Goal: Information Seeking & Learning: Check status

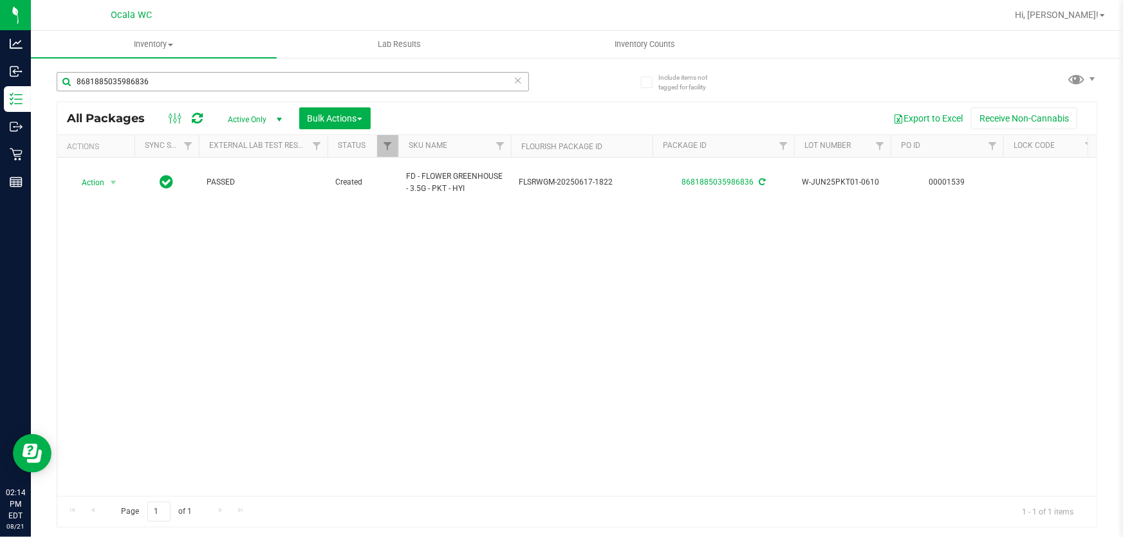
click at [31, 82] on div "Include items not tagged for facility 8681885035986836 All Packages Active Only…" at bounding box center [577, 253] width 1092 height 393
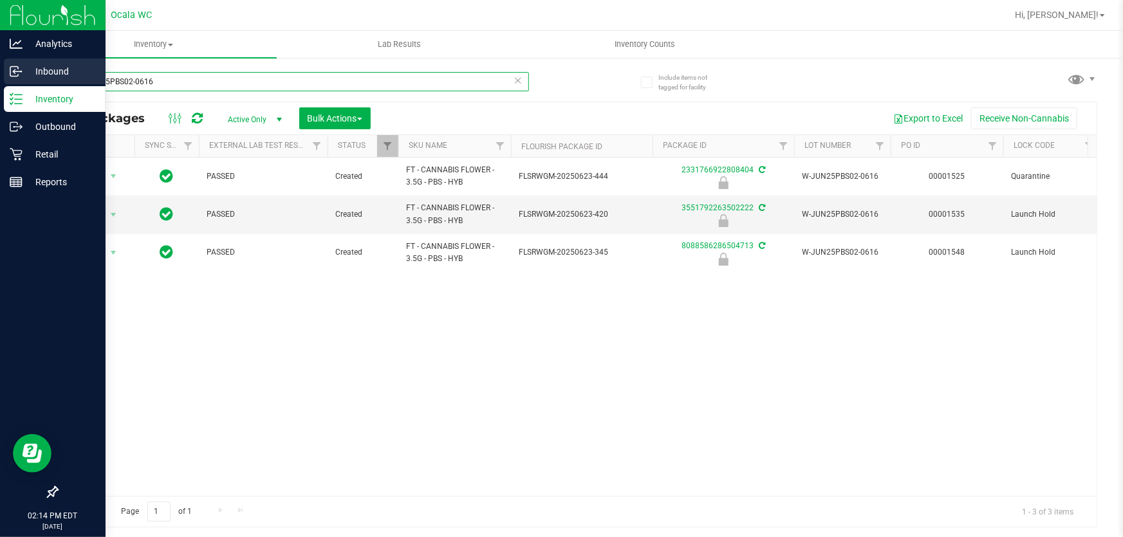
drag, startPoint x: 174, startPoint y: 80, endPoint x: 23, endPoint y: 80, distance: 150.6
click at [23, 80] on div "Analytics Inbound Inventory Outbound Retail Reports 02:14 PM EDT [DATE] 08/21 […" at bounding box center [561, 268] width 1123 height 537
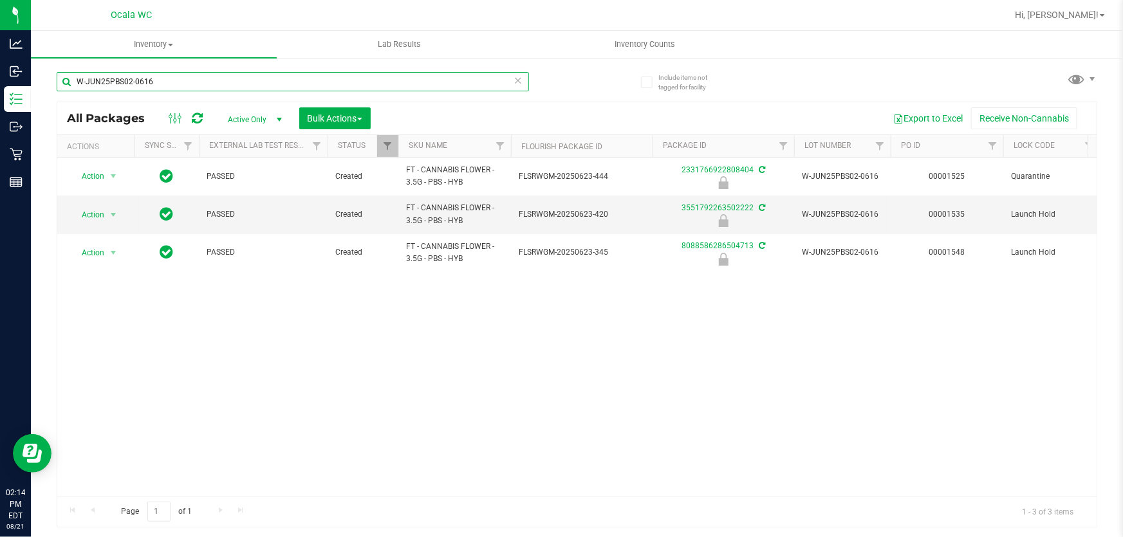
paste input "APR25FIC02-0514"
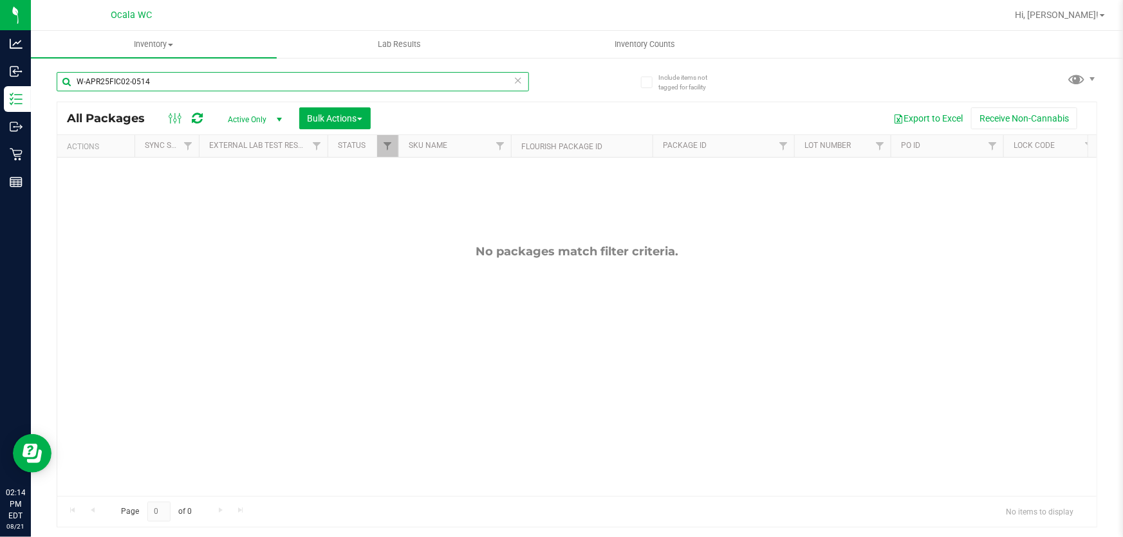
type input "W-APR25FIC02-0514"
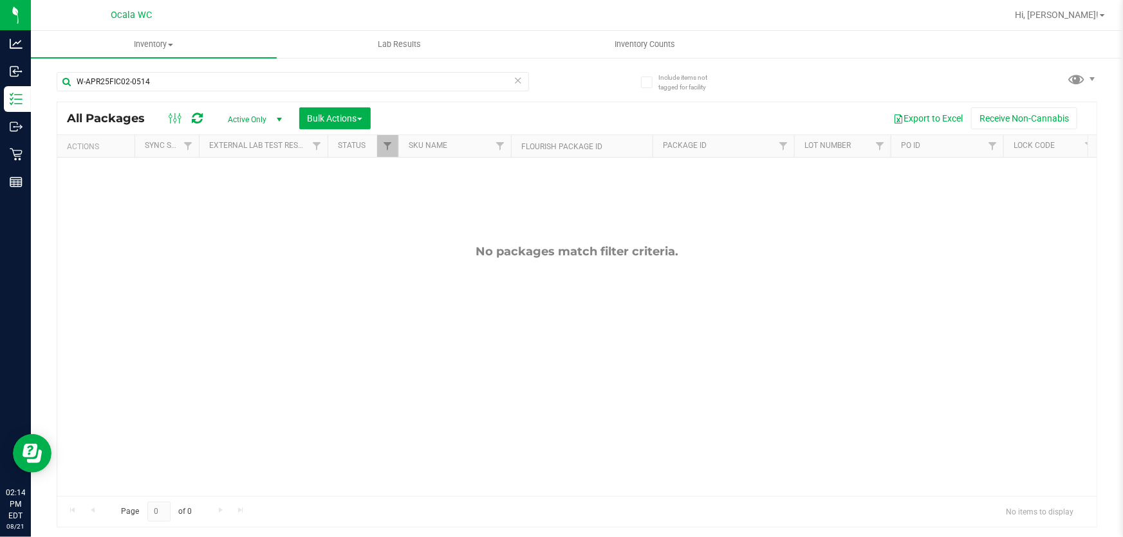
click at [268, 270] on div "No packages match filter criteria." at bounding box center [576, 370] width 1039 height 425
click at [279, 120] on span "select" at bounding box center [279, 120] width 10 height 10
click at [246, 201] on li "All" at bounding box center [251, 198] width 69 height 19
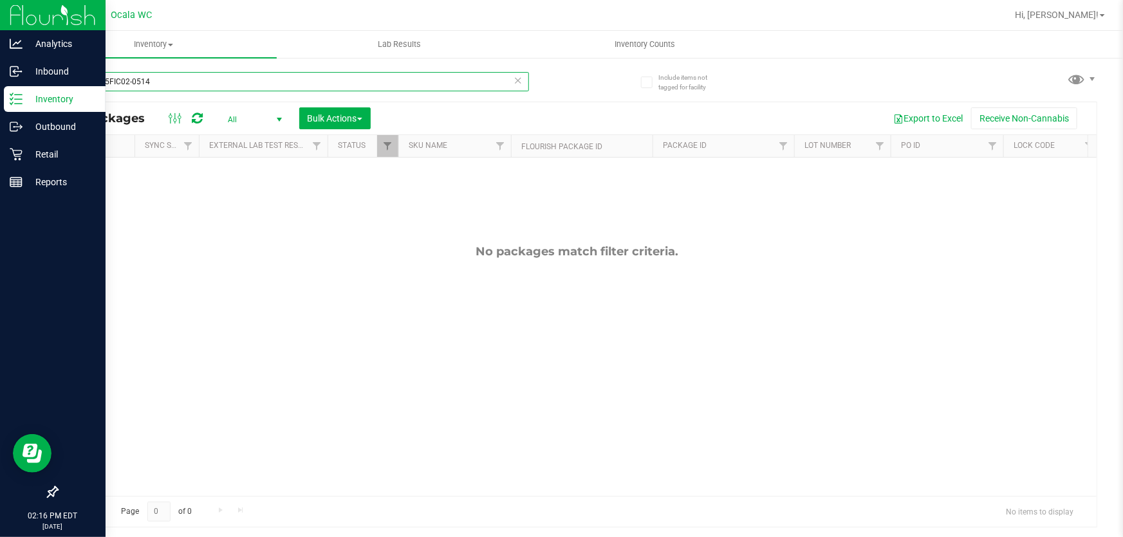
drag, startPoint x: 161, startPoint y: 85, endPoint x: 0, endPoint y: 86, distance: 160.9
click at [0, 86] on div "Analytics Inbound Inventory Outbound Retail Reports 02:16 PM EDT [DATE] 08/21 […" at bounding box center [561, 268] width 1123 height 537
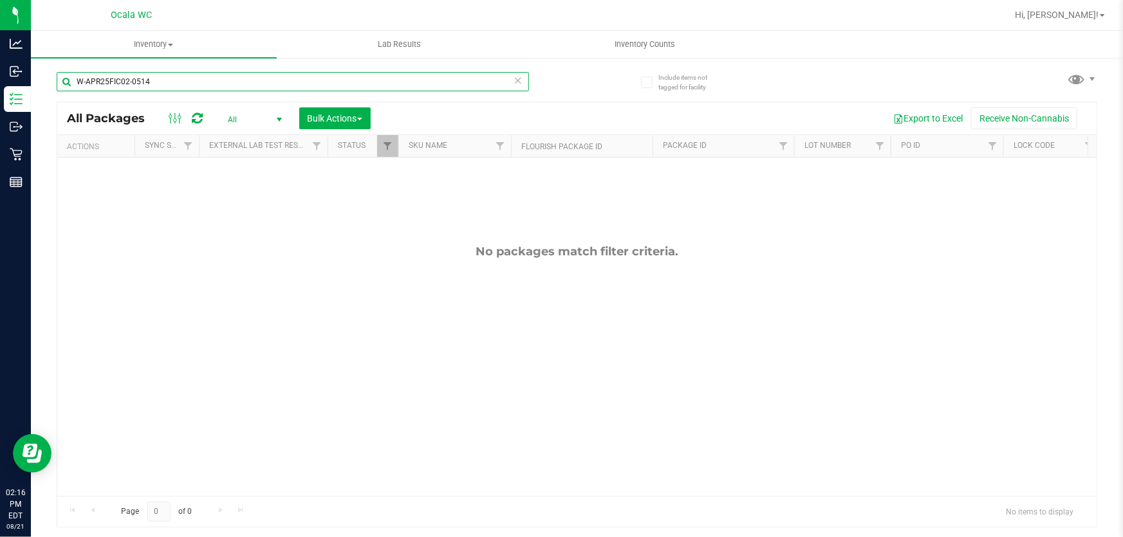
paste input "JUN25DDF02-0702"
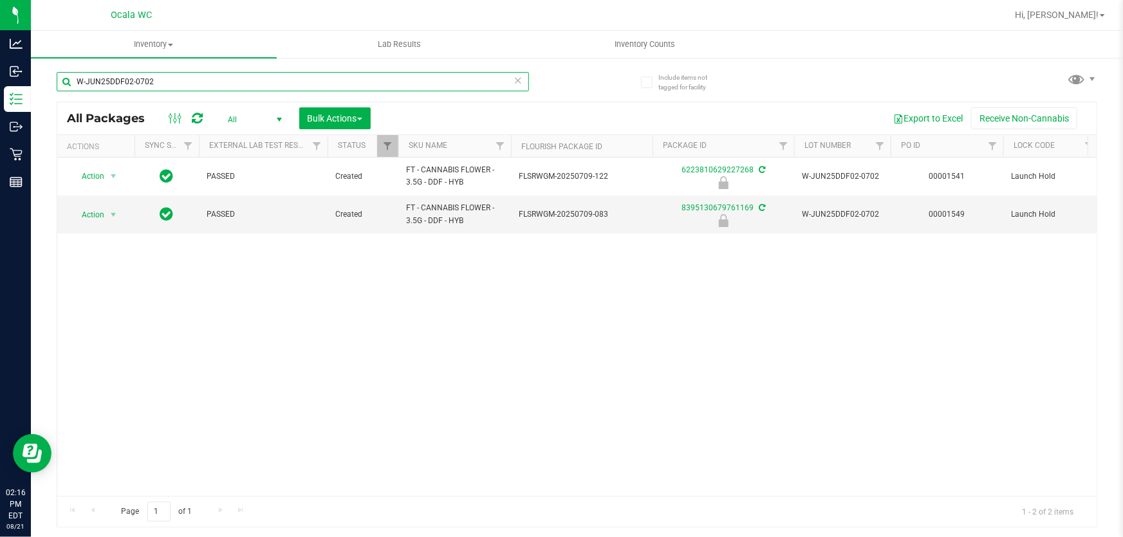
type input "W-JUN25DDF02-0702"
